Goal: Submit feedback/report problem: Provide input to the site owners about the experience or issues

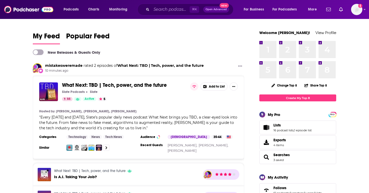
click at [36, 51] on span at bounding box center [35, 52] width 5 height 5
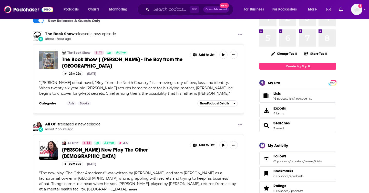
scroll to position [36, 0]
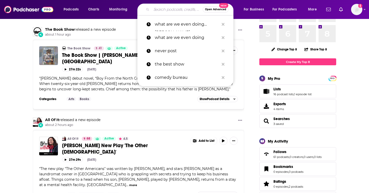
click at [167, 12] on input "Search podcasts, credits, & more..." at bounding box center [177, 9] width 51 height 8
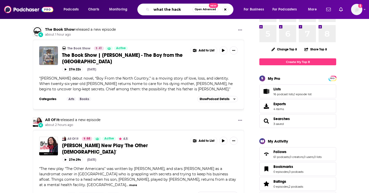
type input "what the hack"
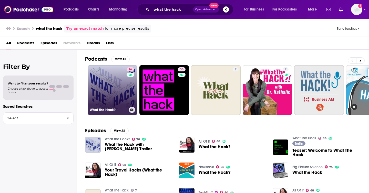
click at [124, 97] on link "76 What the Hack?" at bounding box center [113, 90] width 50 height 50
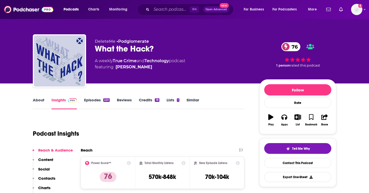
click at [37, 100] on link "About" at bounding box center [39, 104] width 12 height 12
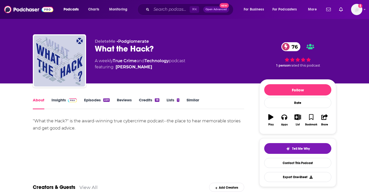
click at [61, 100] on link "Insights" at bounding box center [64, 104] width 25 height 12
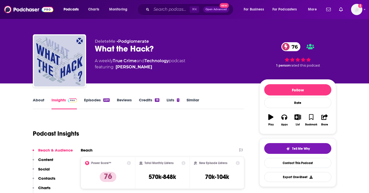
scroll to position [12, 0]
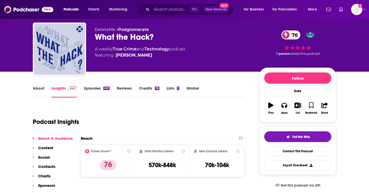
click at [96, 91] on link "Episodes 220" at bounding box center [97, 92] width 26 height 12
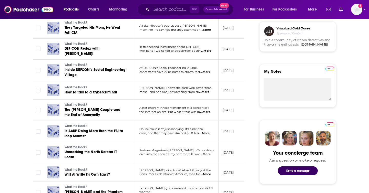
scroll to position [244, 0]
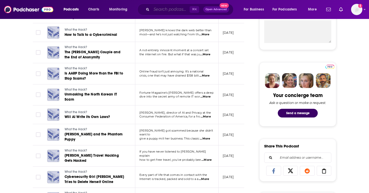
click at [178, 8] on input "Search podcasts, credits, & more..." at bounding box center [171, 9] width 38 height 8
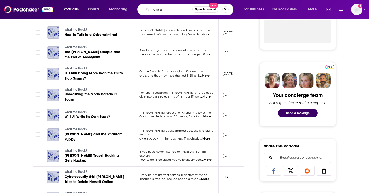
click at [13, 108] on div "About Insights Episodes 220 Reviews Credits 18 Lists 1 Similar Episodes of What…" at bounding box center [184, 182] width 369 height 687
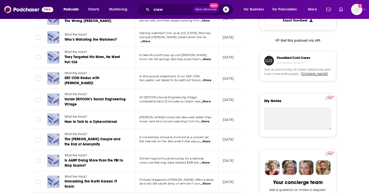
scroll to position [0, 0]
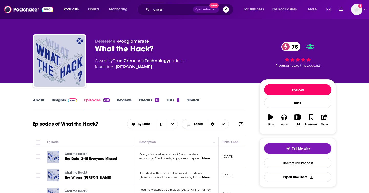
drag, startPoint x: 287, startPoint y: 88, endPoint x: 111, endPoint y: 4, distance: 195.0
click at [287, 88] on button "Follow" at bounding box center [297, 89] width 67 height 11
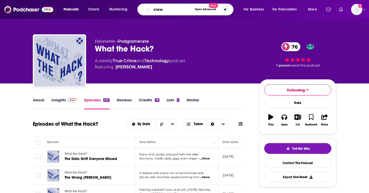
click at [166, 11] on input "craw" at bounding box center [172, 9] width 41 height 8
type input "crawlspace"
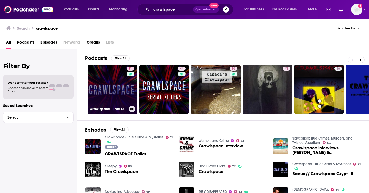
click at [107, 93] on link "71 Crawlspace - True Crime & Mysteries" at bounding box center [113, 90] width 50 height 50
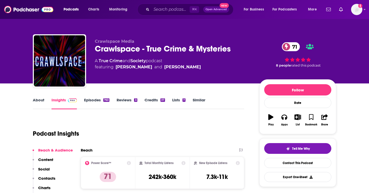
click at [103, 102] on div "763" at bounding box center [106, 100] width 6 height 4
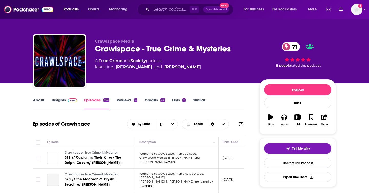
scroll to position [88, 0]
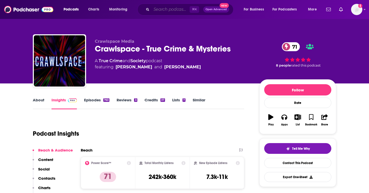
click at [175, 9] on input "Search podcasts, credits, & more..." at bounding box center [171, 9] width 38 height 8
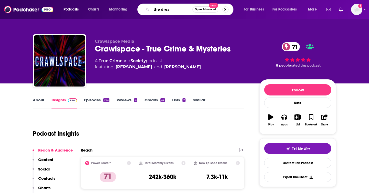
type input "the dream"
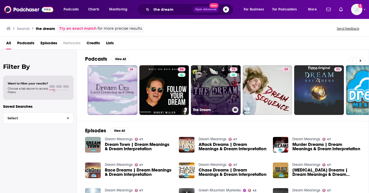
click at [219, 99] on link "72 The Dream" at bounding box center [216, 90] width 50 height 50
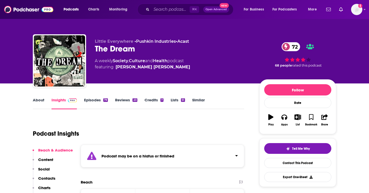
scroll to position [1, 0]
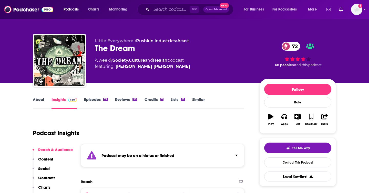
click at [104, 101] on div "79" at bounding box center [105, 100] width 5 height 4
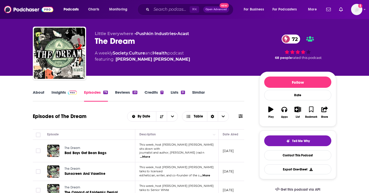
scroll to position [3, 0]
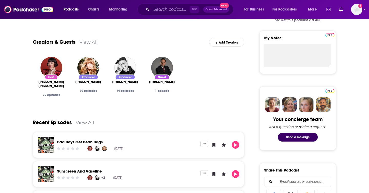
scroll to position [202, 0]
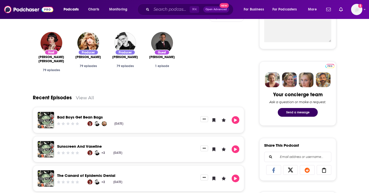
click at [300, 112] on button "Send a message" at bounding box center [298, 112] width 40 height 9
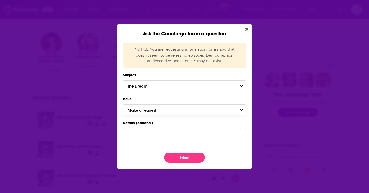
click at [195, 108] on button "Make a request" at bounding box center [185, 110] width 124 height 11
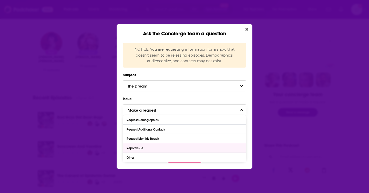
click at [164, 149] on div "Report Issue" at bounding box center [185, 148] width 124 height 9
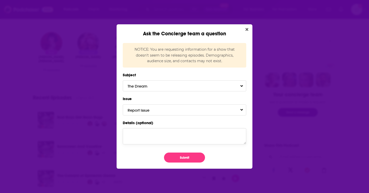
click at [159, 134] on textarea "Details (optional)" at bounding box center [185, 136] width 124 height 16
type textarea "This podcast is releasing new episodes!"
click at [193, 156] on button "Submit" at bounding box center [184, 158] width 41 height 10
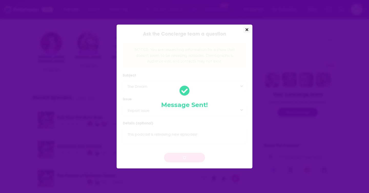
click at [245, 29] on button "Close" at bounding box center [247, 30] width 7 height 6
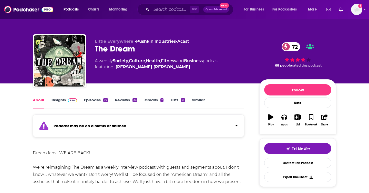
scroll to position [202, 0]
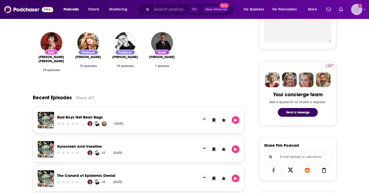
click at [360, 11] on img "Logged in as heidiv" at bounding box center [356, 9] width 11 height 11
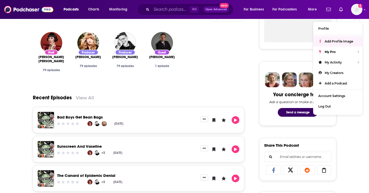
click at [226, 39] on div "Host Jane Marie 79 episodes Producer Lyra Smith 79 episodes Producer Dann Gallu…" at bounding box center [139, 55] width 212 height 54
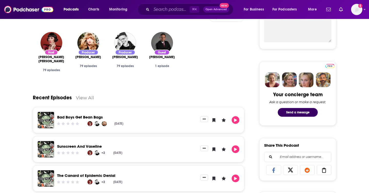
scroll to position [180, 0]
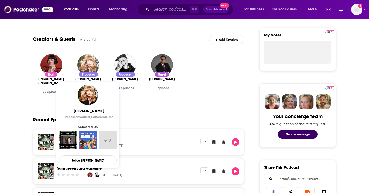
click at [91, 65] on img "Lyra Smith" at bounding box center [88, 65] width 22 height 22
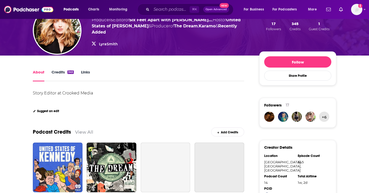
scroll to position [57, 0]
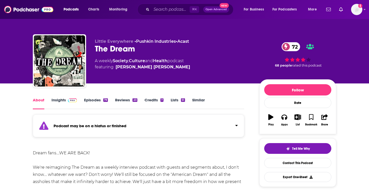
click at [71, 103] on link "Insights" at bounding box center [64, 104] width 25 height 12
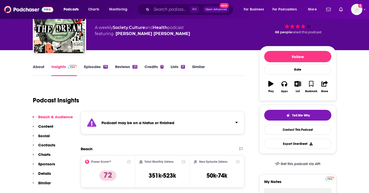
click at [51, 145] on p "Contacts" at bounding box center [46, 145] width 17 height 5
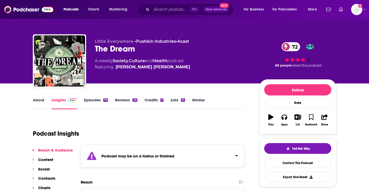
click at [37, 101] on link "About" at bounding box center [39, 104] width 12 height 12
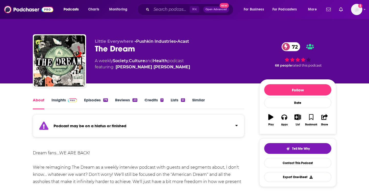
click at [99, 102] on link "Episodes 79" at bounding box center [96, 104] width 24 height 12
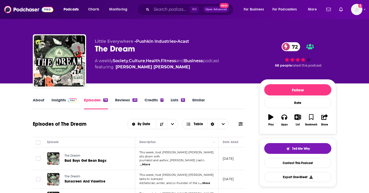
click at [157, 99] on link "Credits 7" at bounding box center [154, 104] width 19 height 12
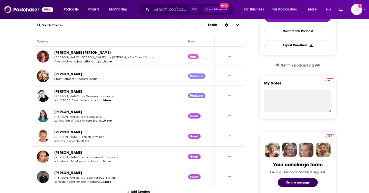
scroll to position [149, 0]
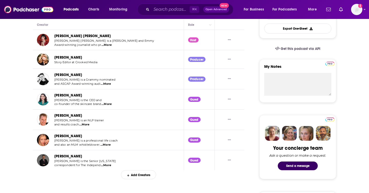
click at [110, 83] on span "...More" at bounding box center [106, 84] width 10 height 4
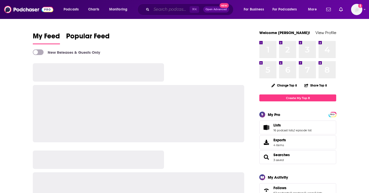
click at [162, 10] on input "Search podcasts, credits, & more..." at bounding box center [171, 9] width 38 height 8
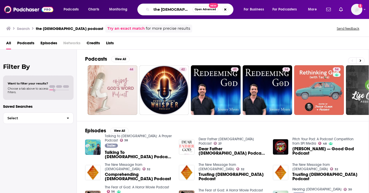
drag, startPoint x: 176, startPoint y: 10, endPoint x: 195, endPoint y: 11, distance: 19.6
click at [195, 11] on div "the [DEMOGRAPHIC_DATA] podcast Open Advanced New" at bounding box center [185, 10] width 96 height 12
type input "the [DEMOGRAPHIC_DATA] pod"
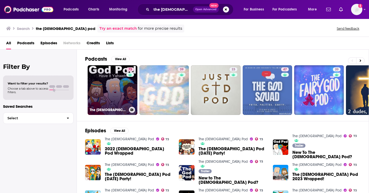
click at [112, 94] on link "73 The God Pod" at bounding box center [113, 90] width 50 height 50
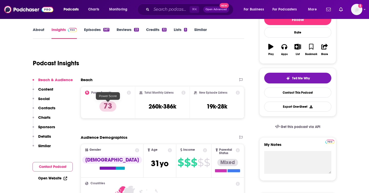
scroll to position [82, 0]
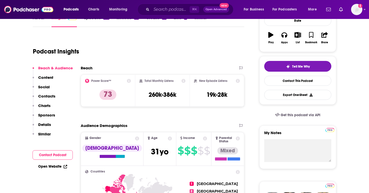
click at [55, 95] on p "Contacts" at bounding box center [46, 96] width 17 height 5
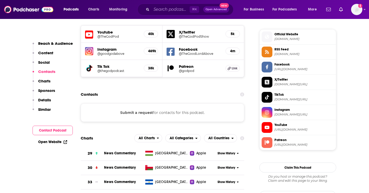
scroll to position [455, 0]
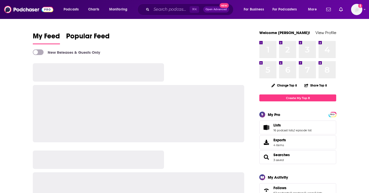
click at [146, 8] on div "⌘ K Open Advanced New" at bounding box center [185, 10] width 96 height 12
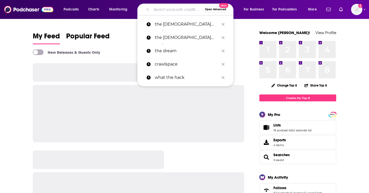
click at [158, 11] on input "Search podcasts, credits, & more..." at bounding box center [177, 9] width 51 height 8
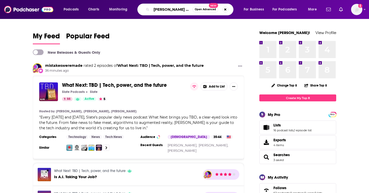
type input "keith and the girl"
